Goal: Transaction & Acquisition: Obtain resource

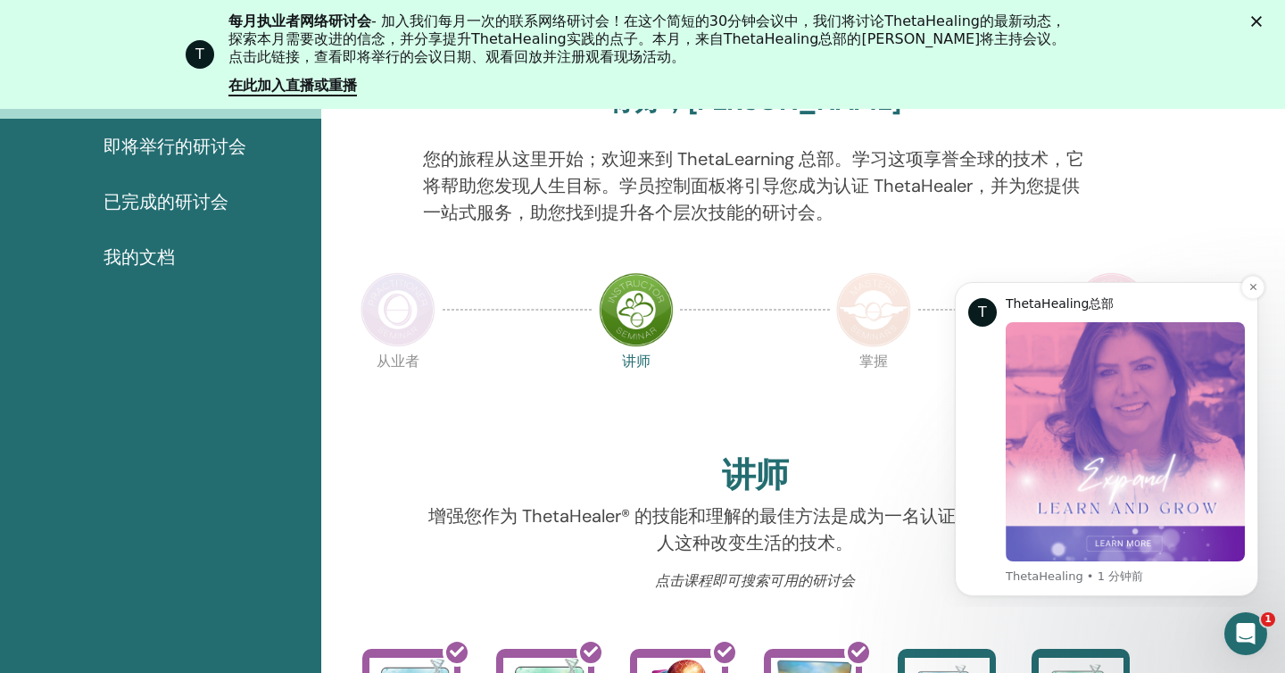
scroll to position [420, 0]
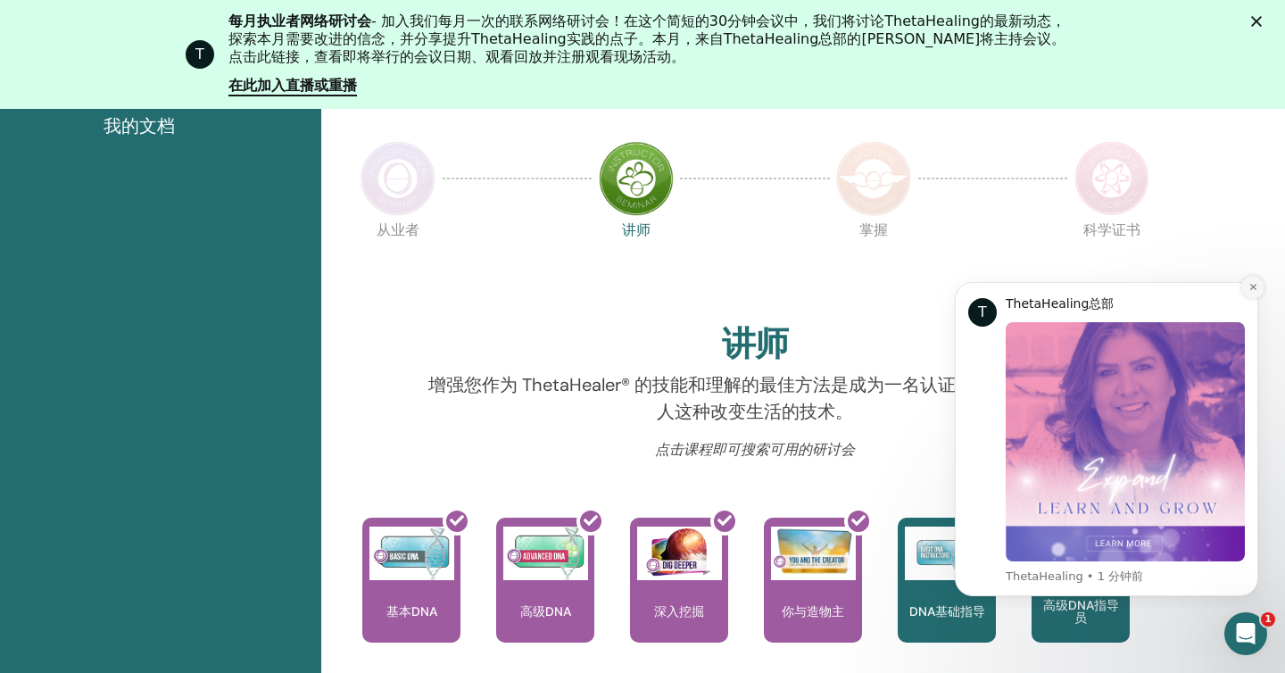
click at [1253, 283] on icon "解除通知" at bounding box center [1253, 287] width 10 height 10
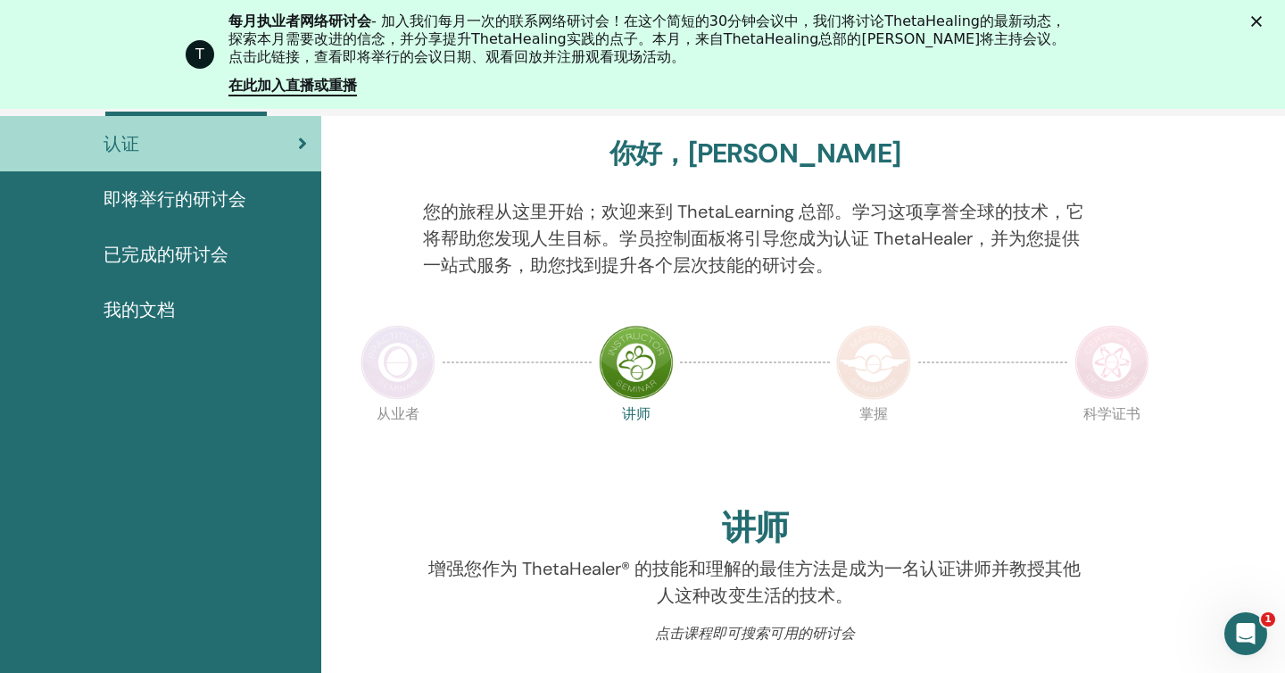
scroll to position [0, 0]
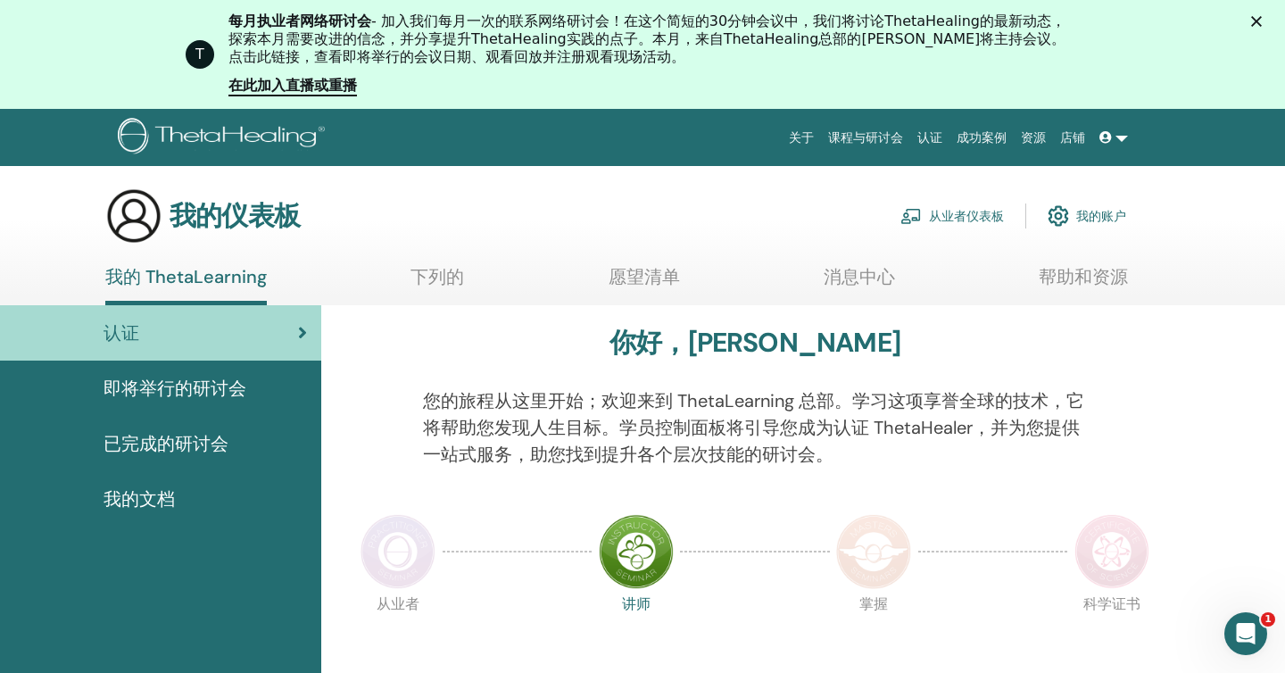
click at [163, 495] on font "我的文档" at bounding box center [138, 498] width 71 height 23
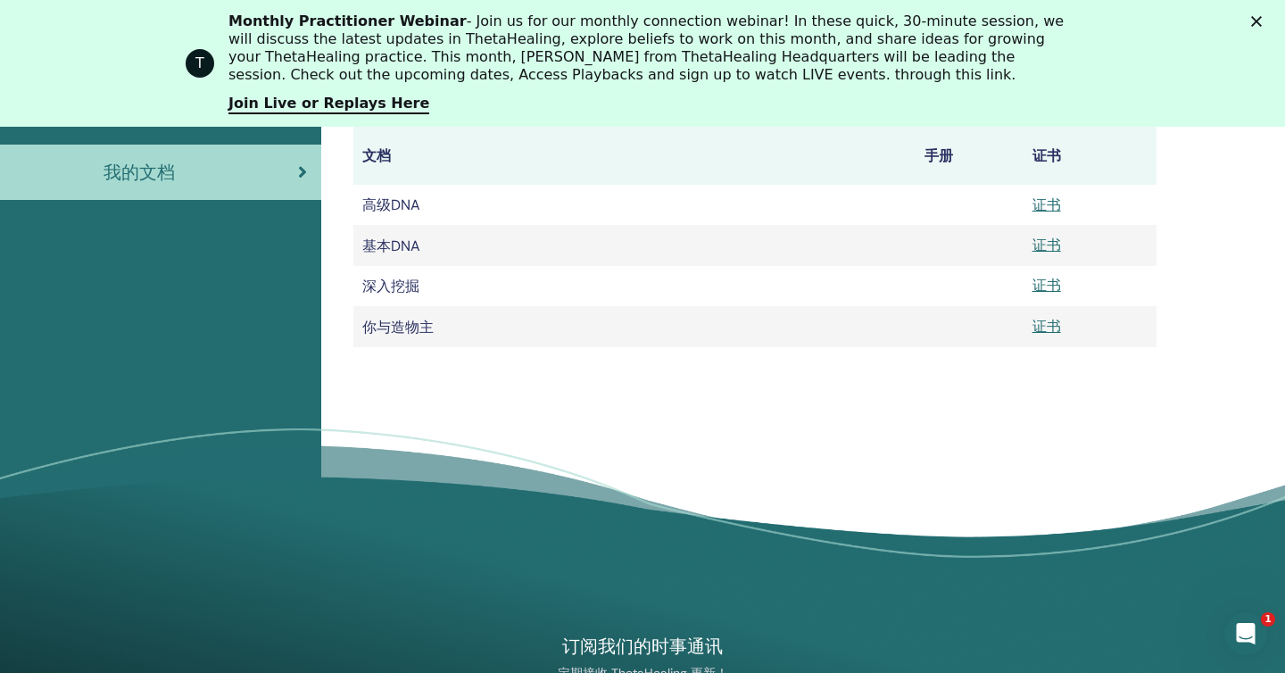
scroll to position [299, 0]
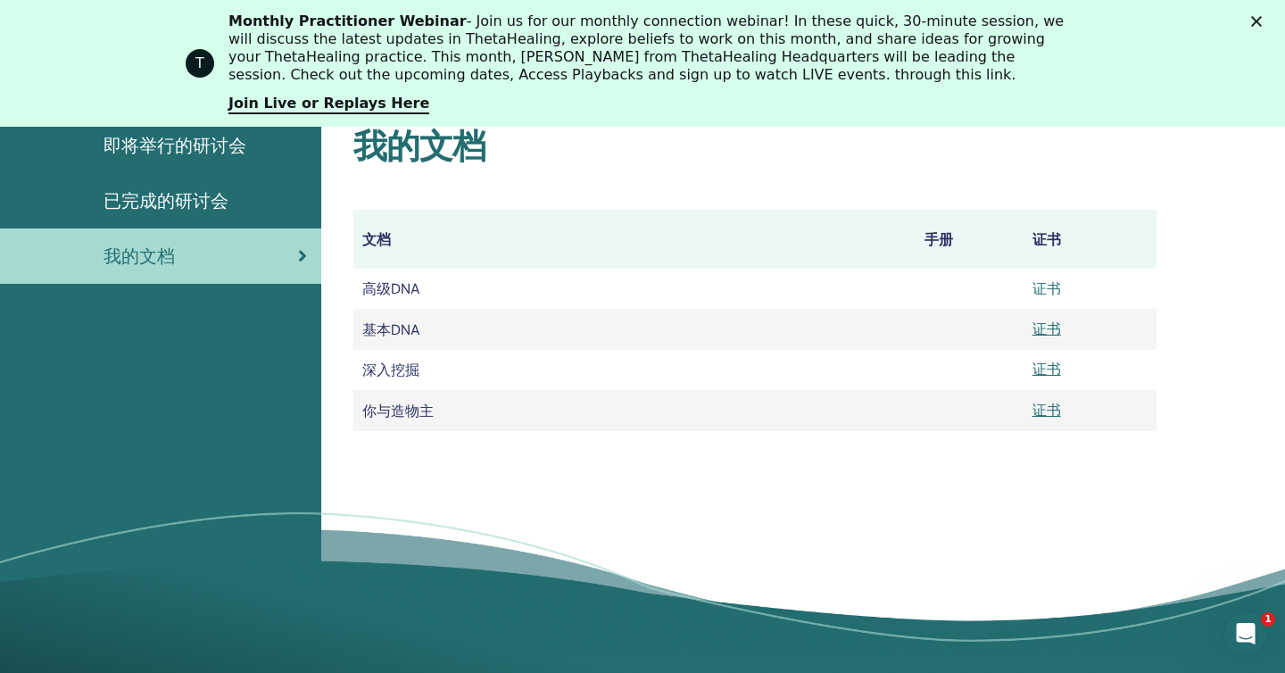
click at [1047, 287] on font "证书" at bounding box center [1046, 288] width 29 height 19
click at [1047, 329] on font "证书" at bounding box center [1046, 328] width 29 height 19
click at [1048, 371] on font "证书" at bounding box center [1046, 369] width 29 height 19
click at [1047, 416] on font "证书" at bounding box center [1046, 410] width 29 height 19
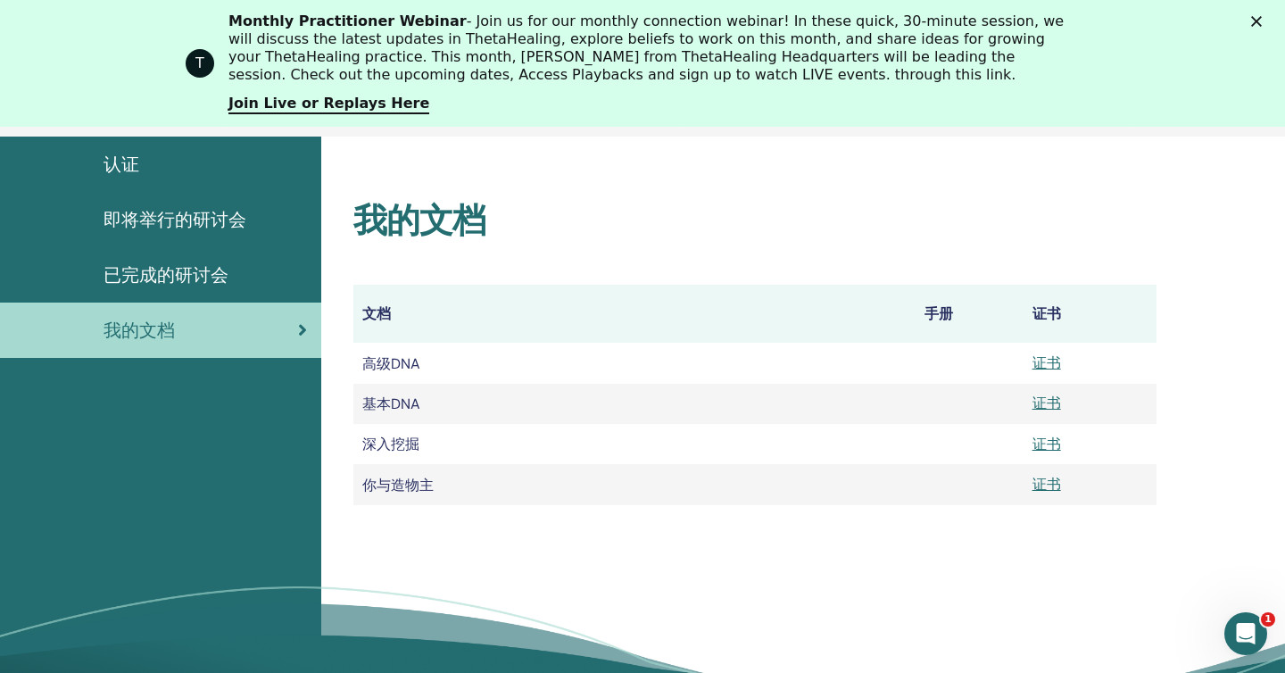
scroll to position [0, 0]
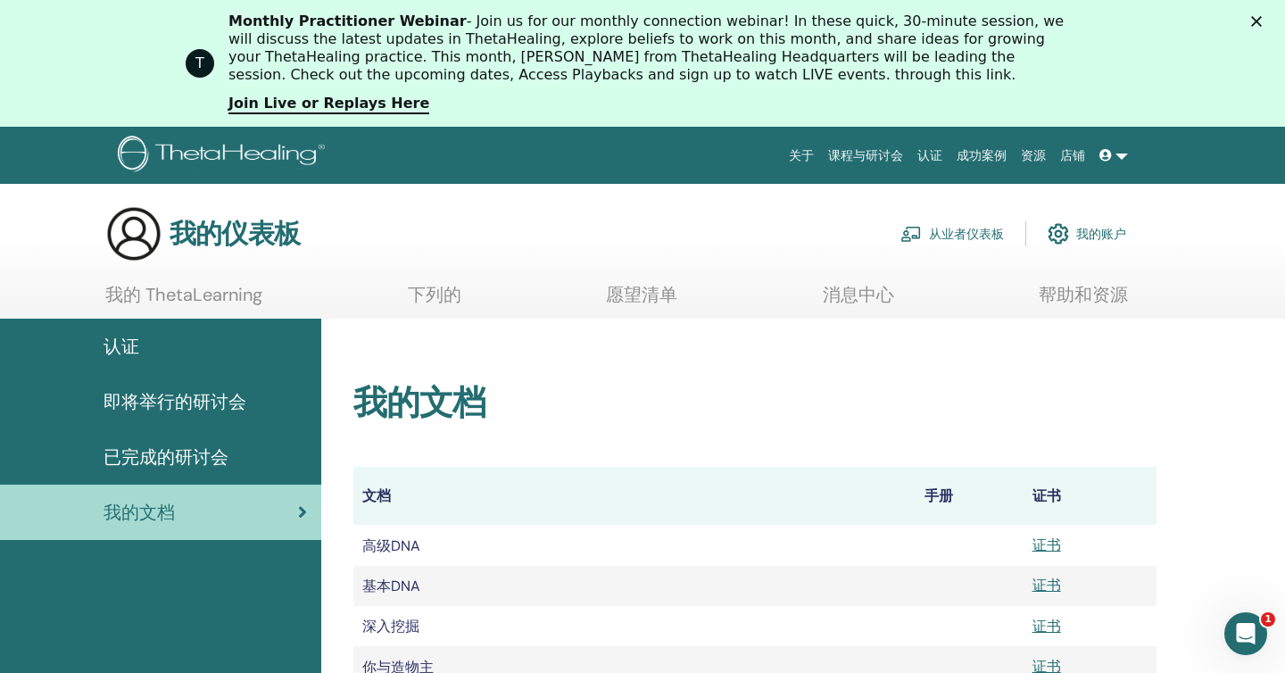
click at [1215, 305] on section "我的仪表板 从业者仪表板 我的账户 我的 ThetaLearning 下列的 愿望清单 消息中心" at bounding box center [642, 261] width 1285 height 113
click at [1077, 231] on font "我的账户" at bounding box center [1101, 235] width 50 height 16
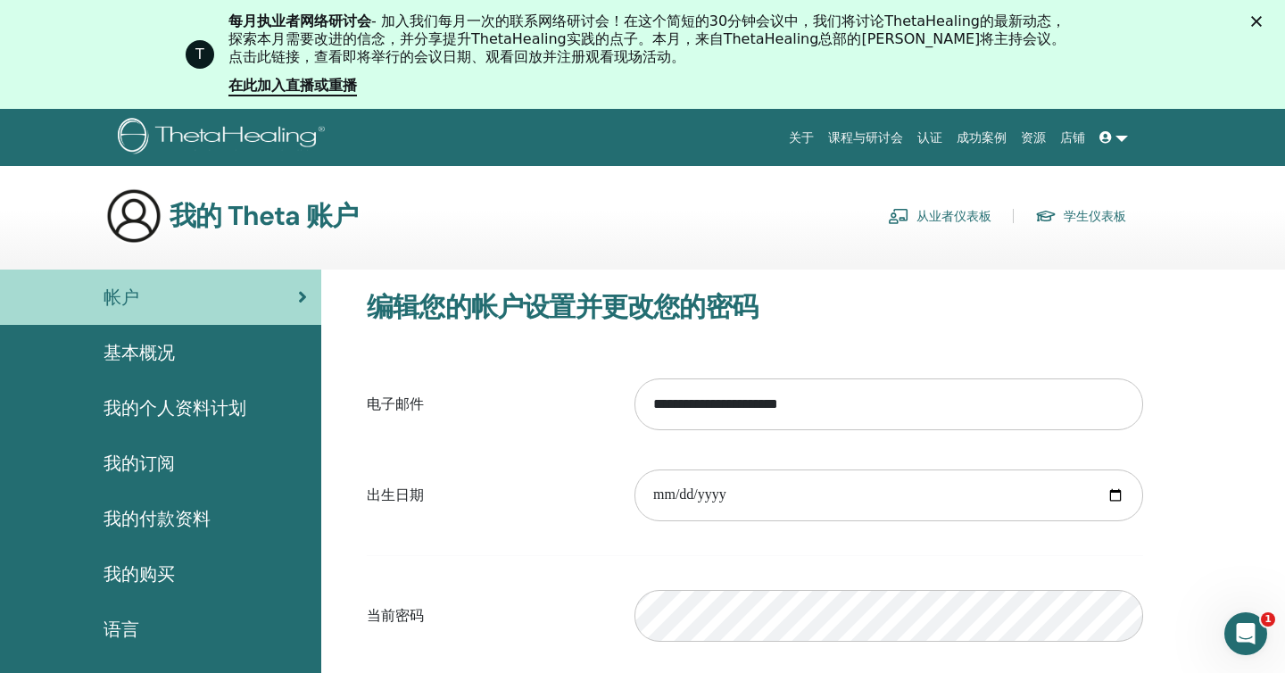
click at [194, 406] on font "我的个人资料计划" at bounding box center [174, 407] width 143 height 23
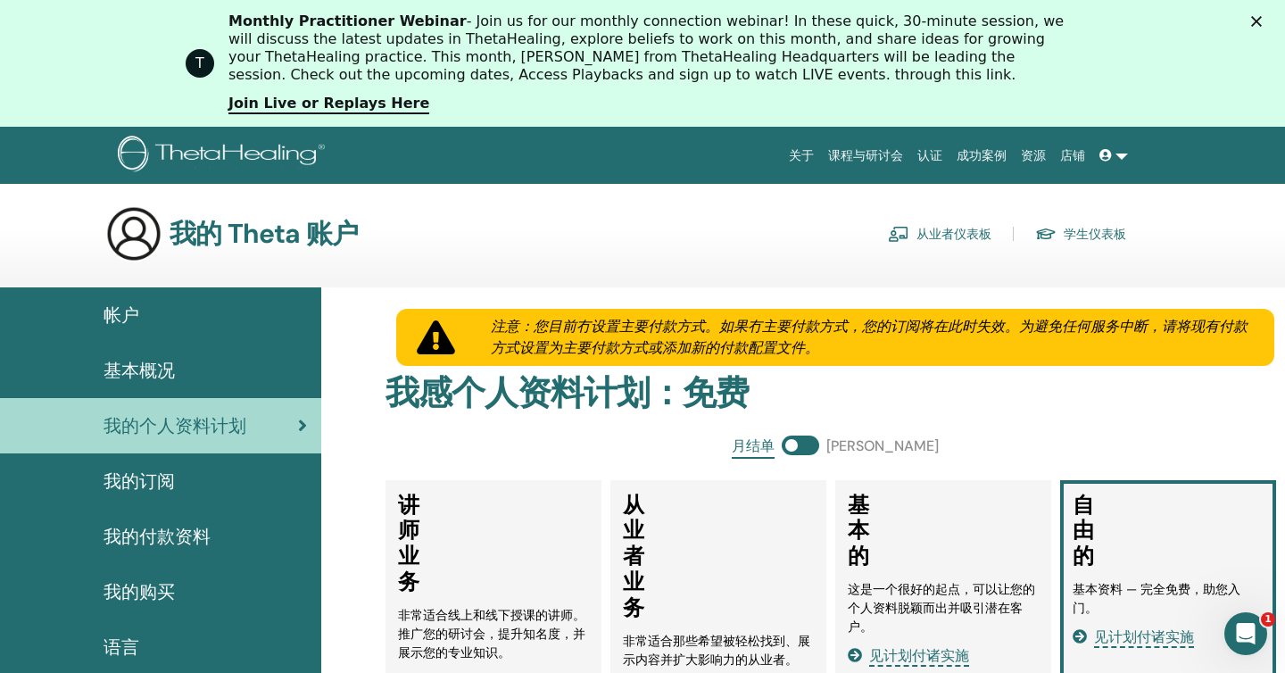
click at [749, 216] on div "我的 Theta 账户 从业者仪表板 学生仪表板" at bounding box center [615, 233] width 1021 height 57
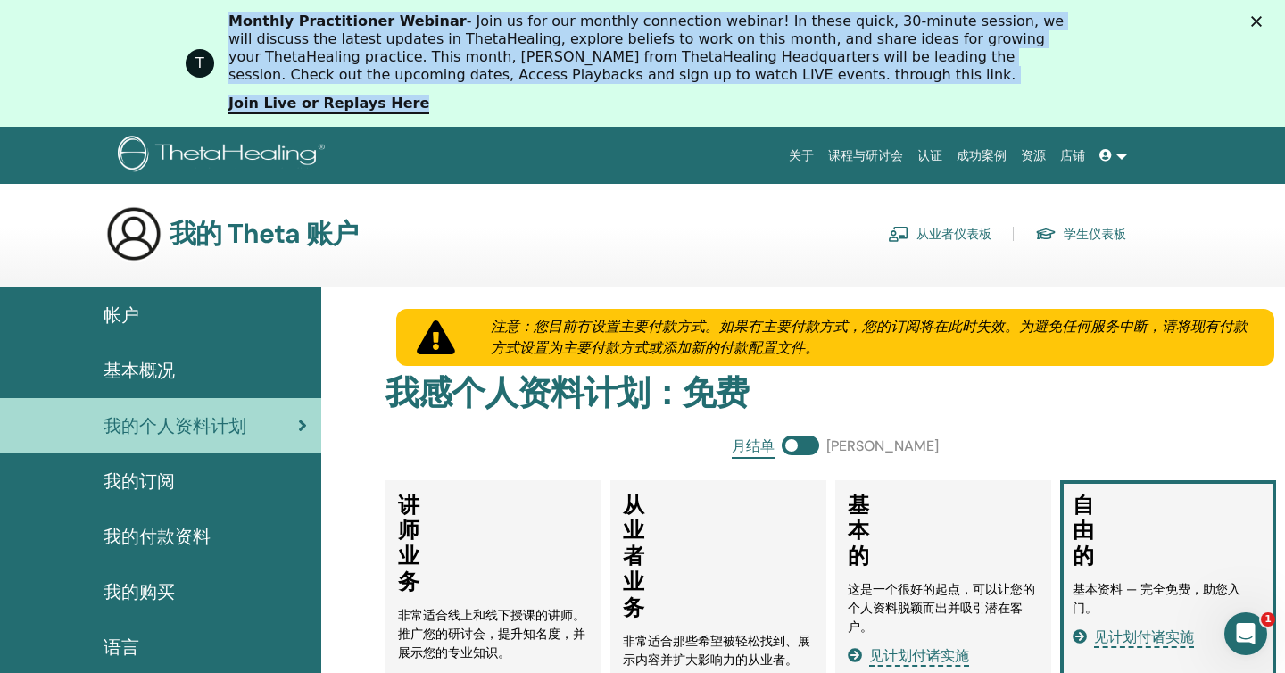
drag, startPoint x: 229, startPoint y: 21, endPoint x: 425, endPoint y: 107, distance: 213.7
click at [425, 107] on div "Monthly Practitioner Webinar - Join us for our monthly connection webinar! In t…" at bounding box center [663, 63] width 871 height 112
copy div "Monthly Practitioner Webinar - Join us for our monthly connection webinar! In t…"
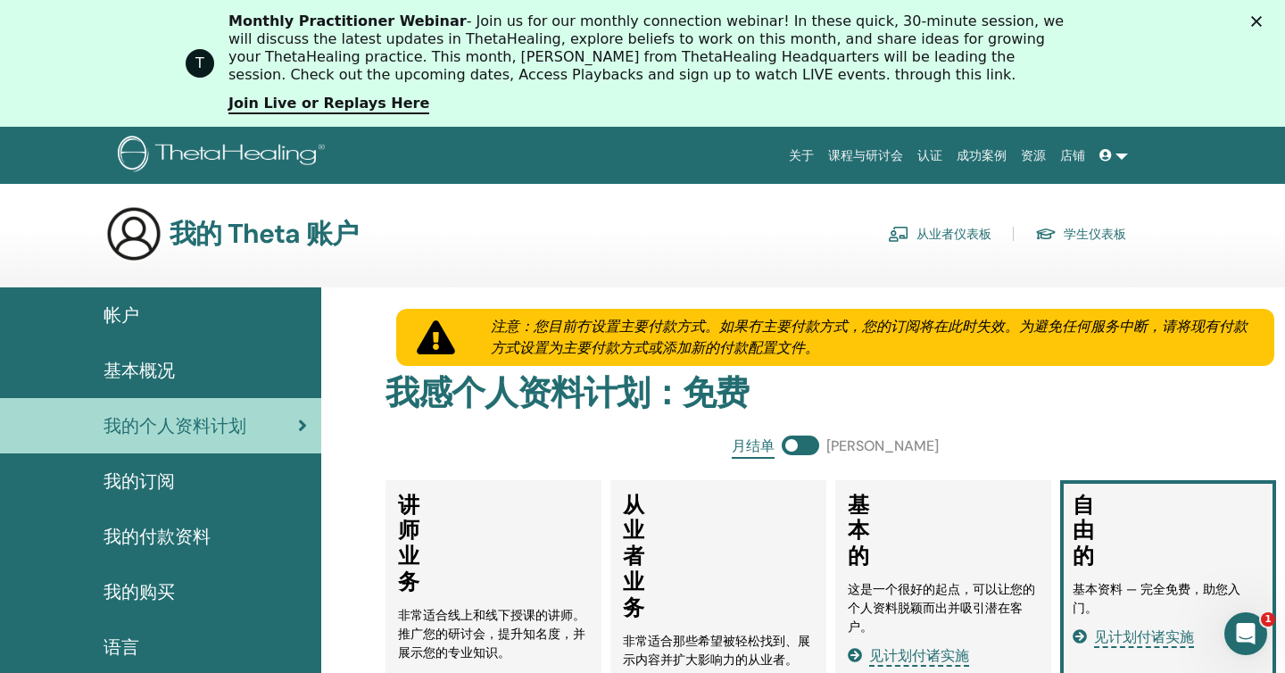
click at [535, 106] on div "Monthly Practitioner Webinar - Join us for our monthly connection webinar! In t…" at bounding box center [663, 63] width 871 height 112
click at [327, 103] on link "Join Live or Replays Here" at bounding box center [328, 105] width 201 height 20
